Goal: Check status: Check status

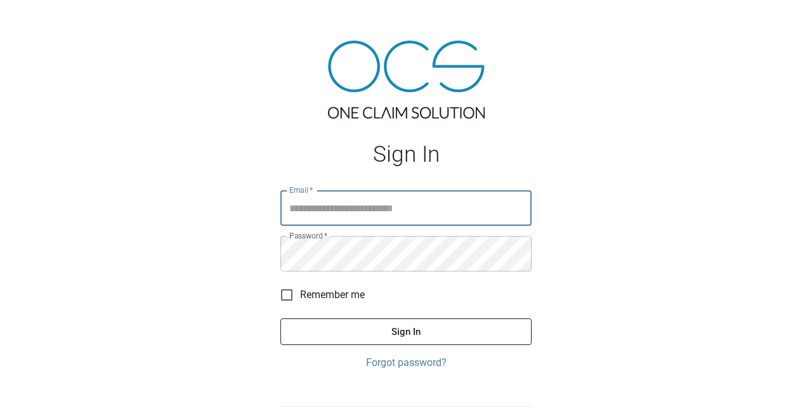
type input "**********"
click at [406, 331] on button "Sign In" at bounding box center [405, 331] width 251 height 27
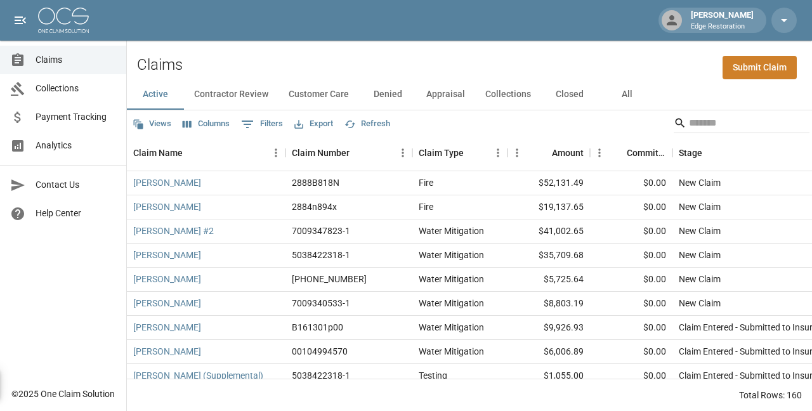
click at [95, 108] on link "Payment Tracking" at bounding box center [63, 117] width 126 height 29
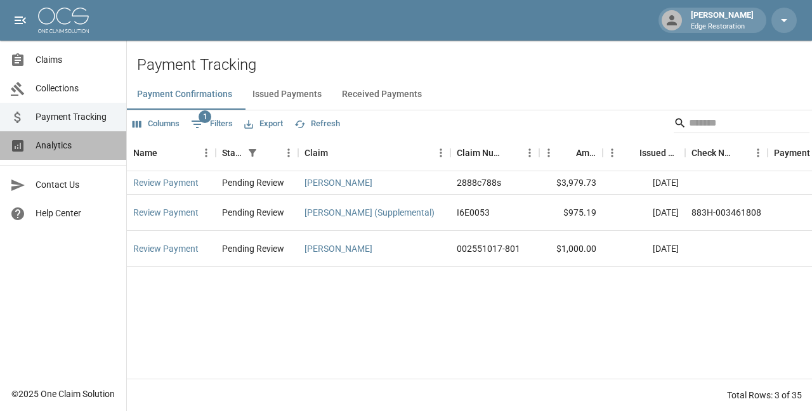
click at [56, 153] on link "Analytics" at bounding box center [63, 145] width 126 height 29
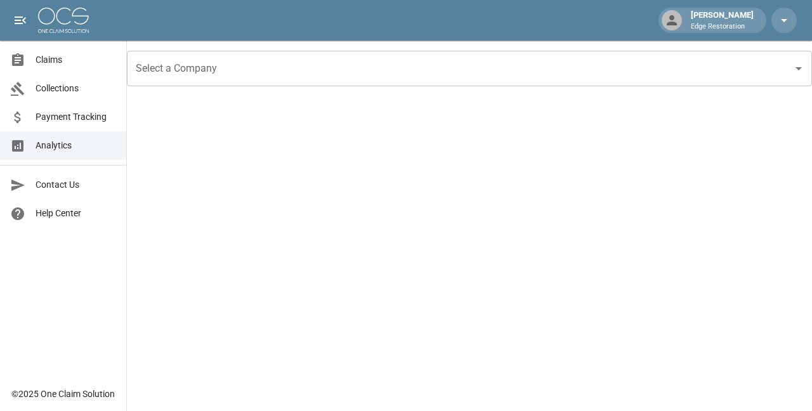
click at [209, 76] on input "Select a Company" at bounding box center [460, 68] width 654 height 24
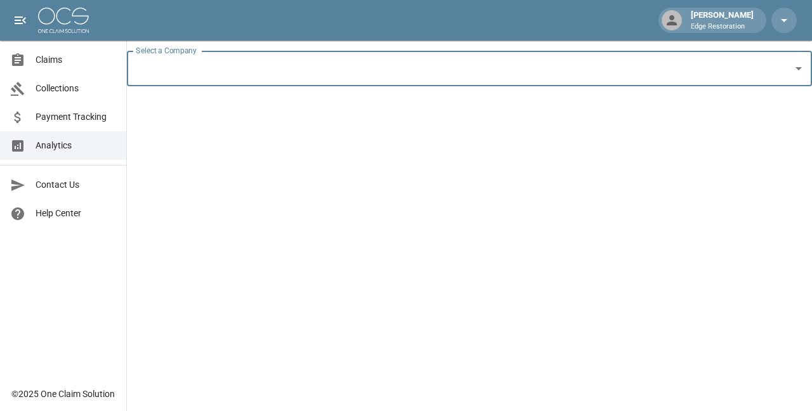
click at [192, 71] on input "Select a Company" at bounding box center [460, 68] width 654 height 24
click at [198, 79] on input "Select a Company" at bounding box center [460, 68] width 654 height 24
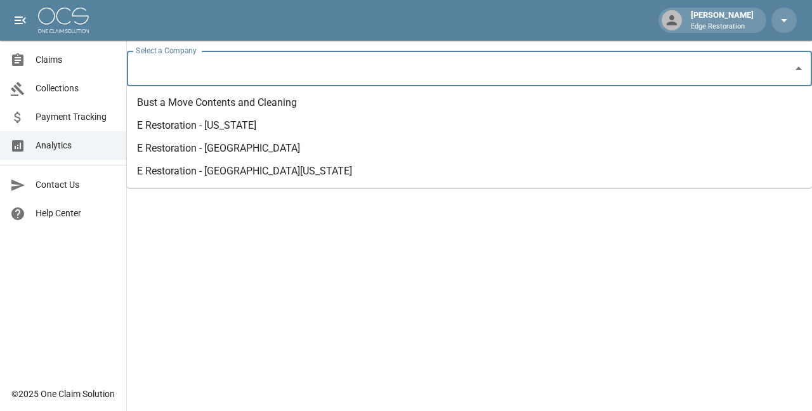
click at [194, 100] on li "Bust a Move Contents and Cleaning" at bounding box center [469, 102] width 685 height 23
click at [159, 67] on input "Select a Company" at bounding box center [460, 68] width 654 height 24
click at [161, 107] on li "Bust a Move Contents and Cleaning" at bounding box center [469, 102] width 685 height 23
